Goal: Subscribe to service/newsletter

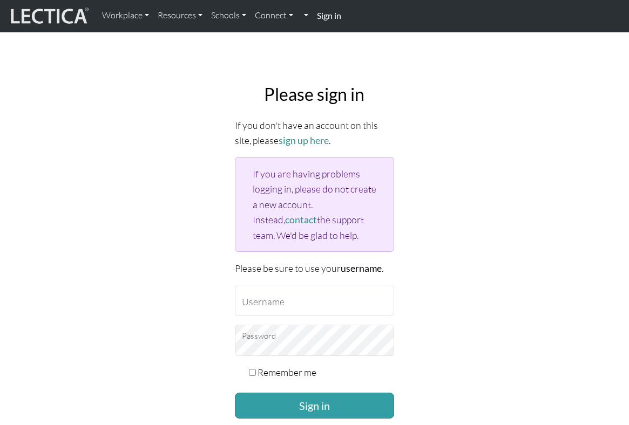
type input "JosefineRod"
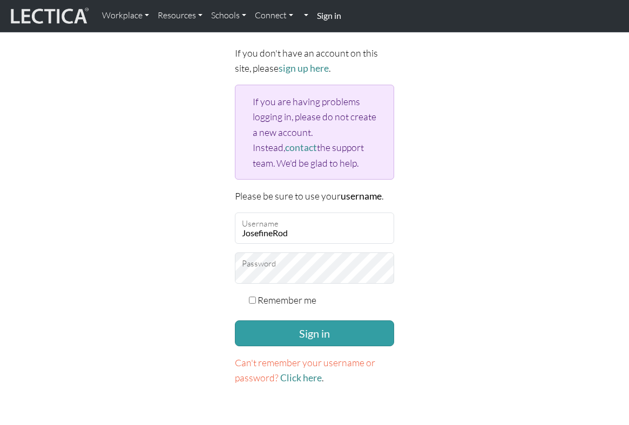
scroll to position [88, 0]
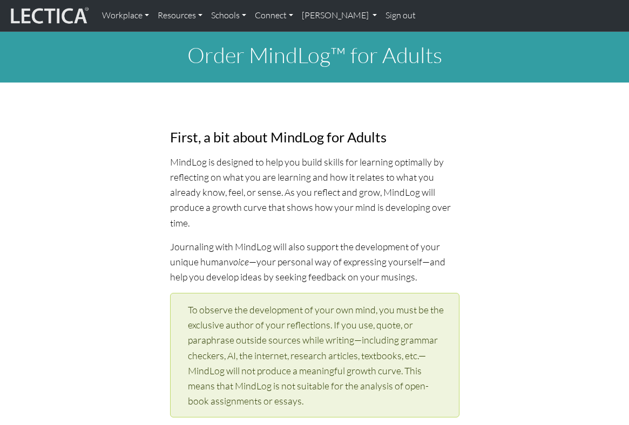
select select "1994"
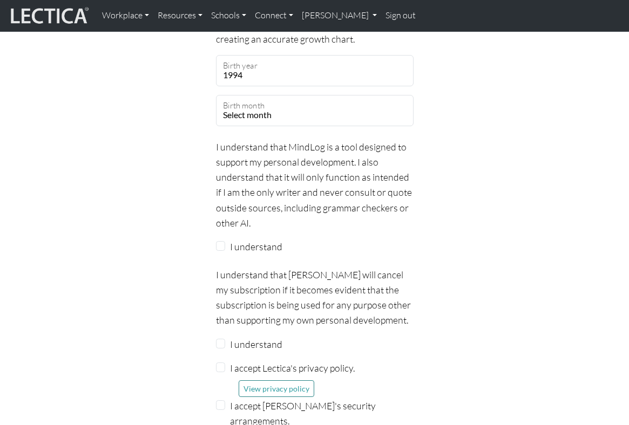
scroll to position [1194, 0]
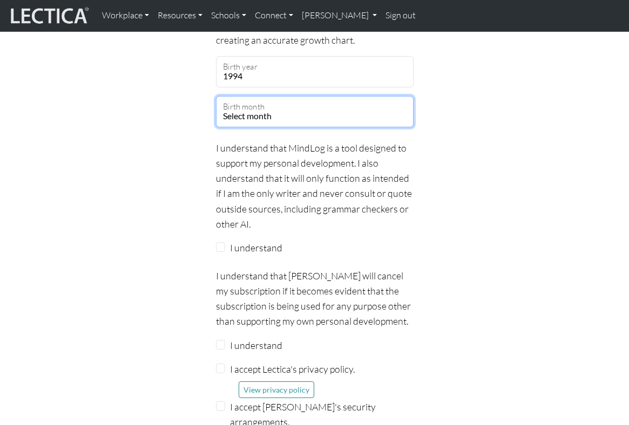
click at [283, 113] on select "Select month January February March April May June July August September Octobe…" at bounding box center [315, 111] width 198 height 31
select select "02"
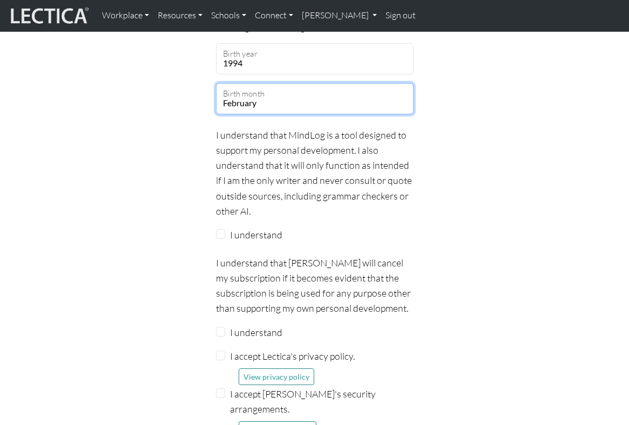
scroll to position [1210, 0]
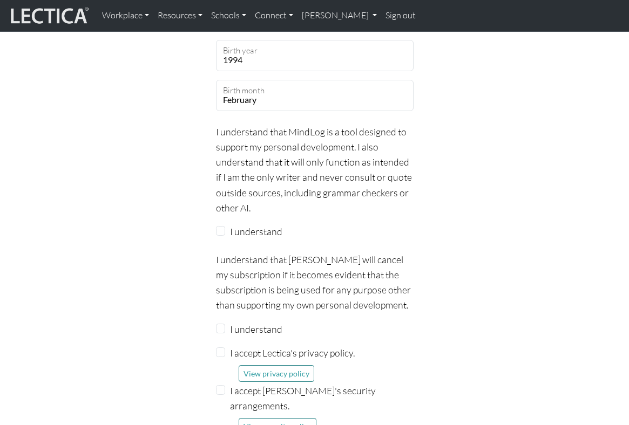
click at [223, 225] on div "I understand" at bounding box center [315, 231] width 198 height 15
click at [220, 232] on input "I understand" at bounding box center [221, 231] width 10 height 10
checkbox input "true"
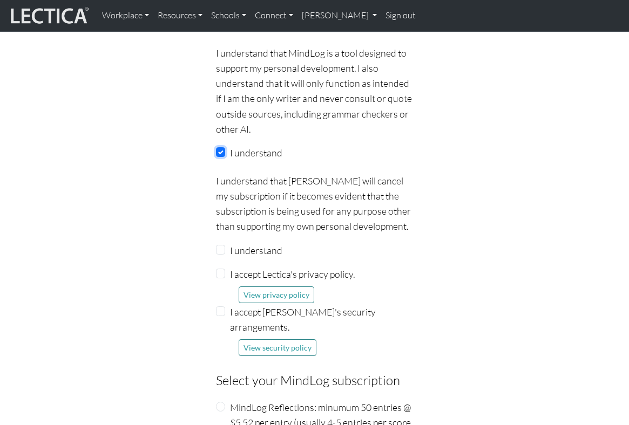
scroll to position [1301, 0]
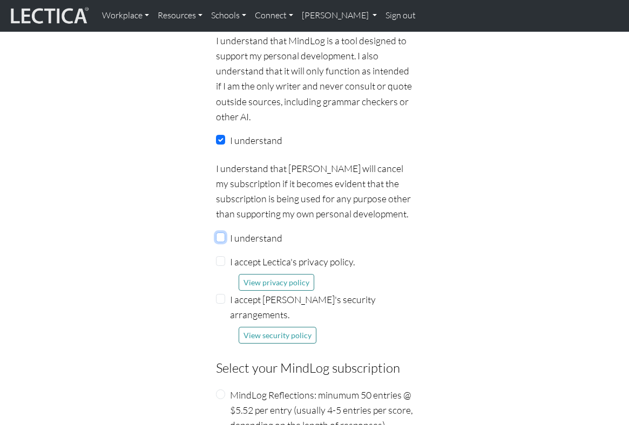
click at [224, 236] on input "I understand" at bounding box center [221, 238] width 10 height 10
checkbox input "true"
click at [223, 267] on div "I accept Lectica's privacy policy. View privacy policy" at bounding box center [315, 272] width 198 height 37
click at [219, 263] on input "I accept Lectica's privacy policy." at bounding box center [221, 261] width 10 height 10
checkbox input "true"
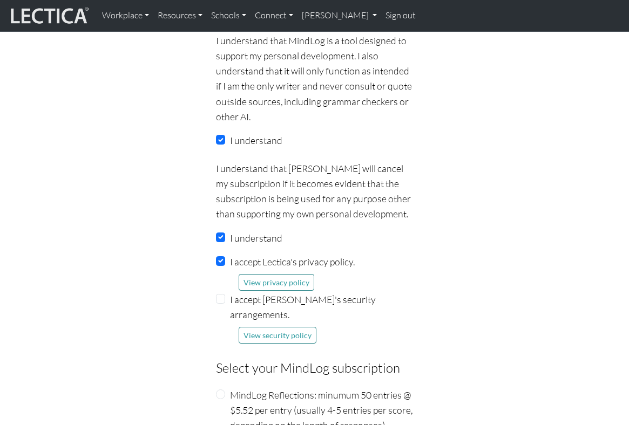
click at [217, 305] on div "I accept [PERSON_NAME]'s security arrangements. View security policy" at bounding box center [315, 318] width 198 height 52
click at [220, 300] on input "I accept [PERSON_NAME]'s security arrangements." at bounding box center [221, 299] width 10 height 10
checkbox input "true"
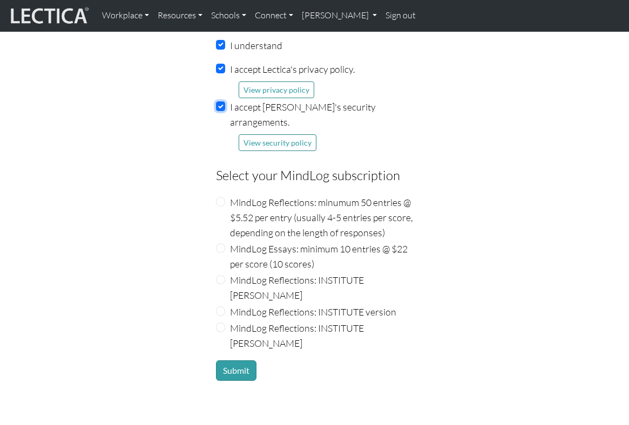
scroll to position [1499, 0]
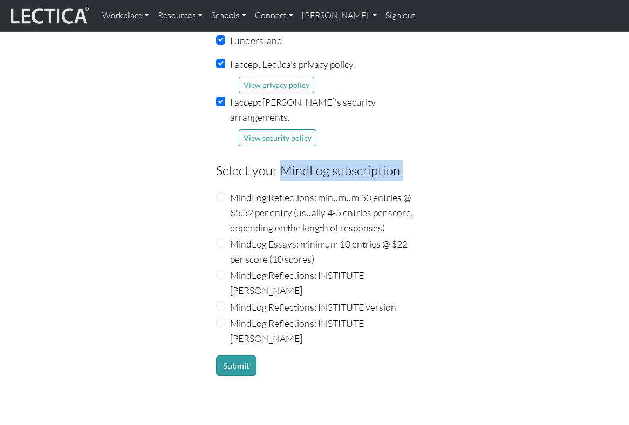
drag, startPoint x: 281, startPoint y: 157, endPoint x: 282, endPoint y: 166, distance: 9.7
click at [282, 166] on fieldset "Subscription form The birthdate information below is required for creating an a…" at bounding box center [315, 32] width 198 height 689
click at [302, 160] on legend "Select your MindLog subscription" at bounding box center [315, 170] width 198 height 21
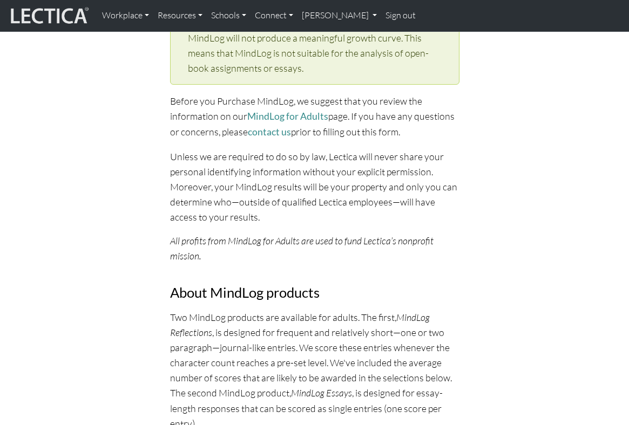
scroll to position [349, 0]
